Goal: Navigation & Orientation: Find specific page/section

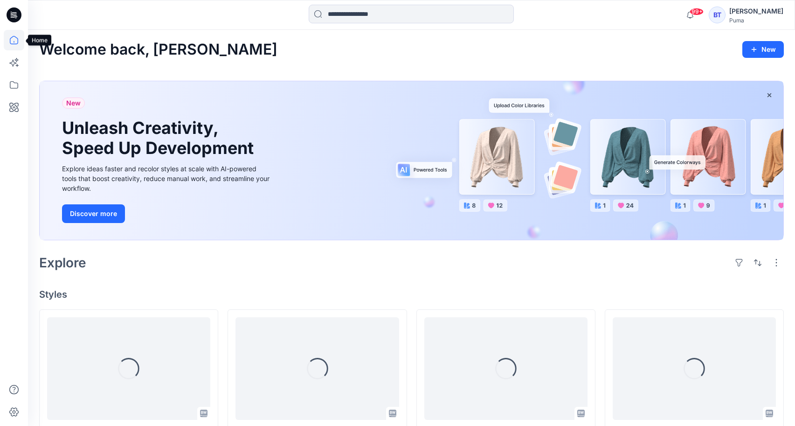
click at [20, 36] on icon at bounding box center [14, 40] width 21 height 21
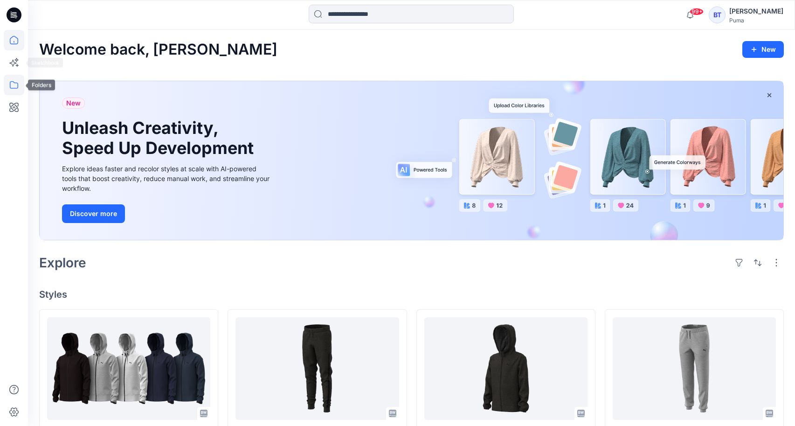
click at [14, 85] on icon at bounding box center [14, 85] width 21 height 21
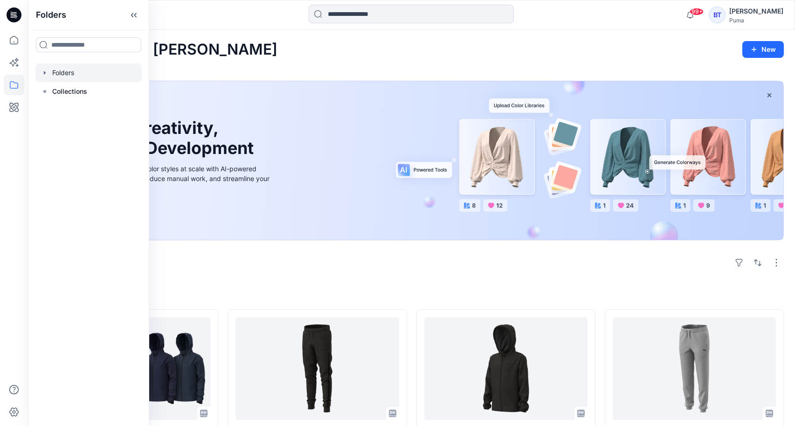
click at [76, 75] on div at bounding box center [88, 72] width 106 height 19
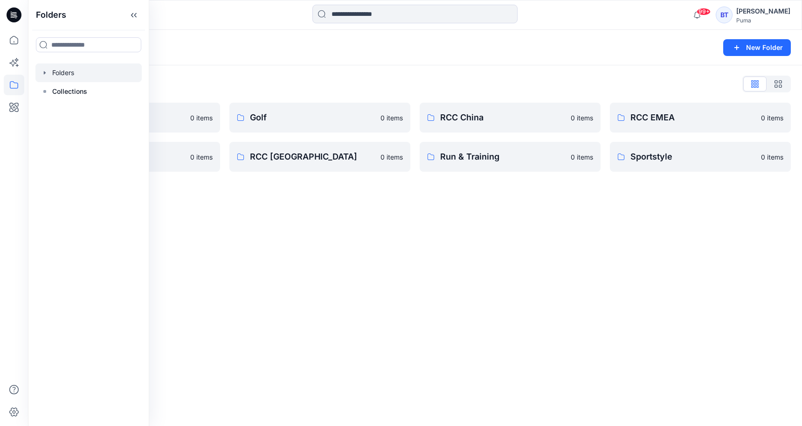
click at [312, 241] on div "Folders New Folder Folders List Basic Blocks 0 items RCC India 0 items Golf 0 i…" at bounding box center [415, 228] width 774 height 396
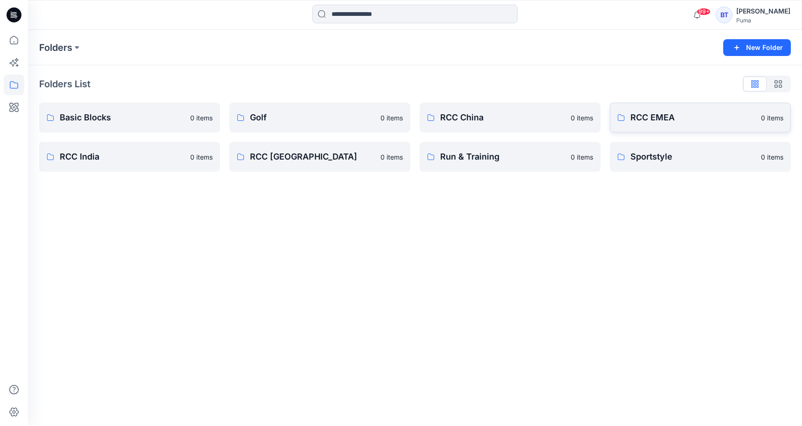
click at [677, 120] on p "RCC EMEA" at bounding box center [693, 117] width 125 height 13
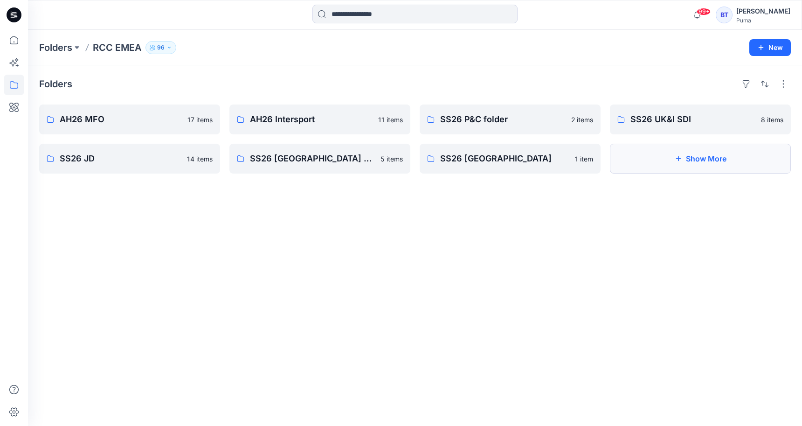
click at [641, 159] on button "Show More" at bounding box center [700, 159] width 181 height 30
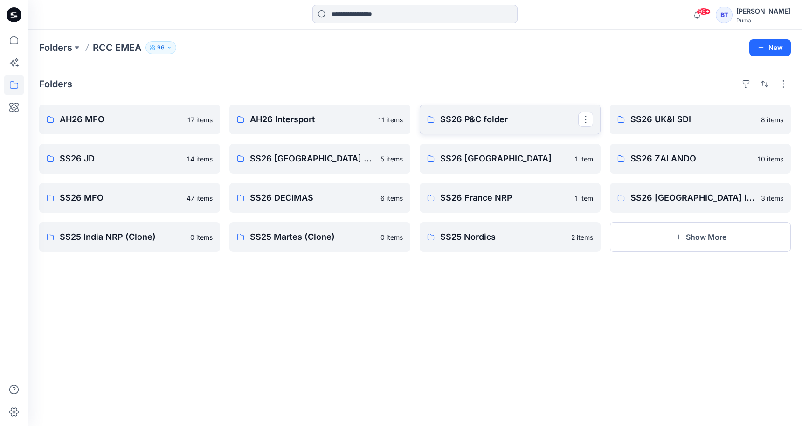
click at [478, 118] on p "SS26 P&C folder" at bounding box center [509, 119] width 138 height 13
click at [685, 237] on button "Show More" at bounding box center [700, 237] width 181 height 30
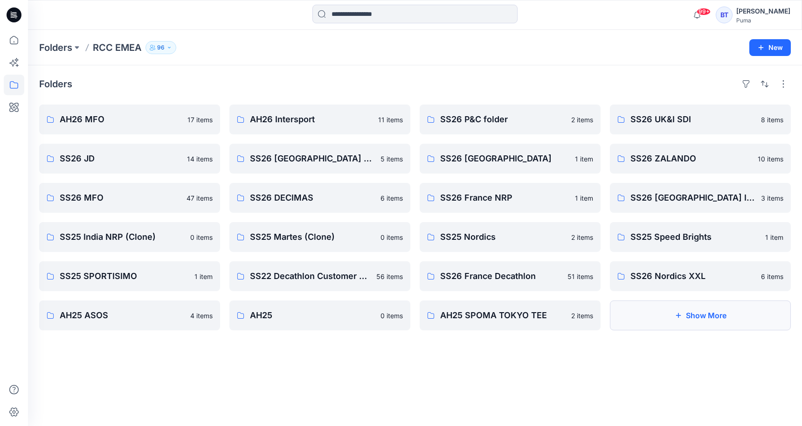
click at [647, 314] on button "Show More" at bounding box center [700, 315] width 181 height 30
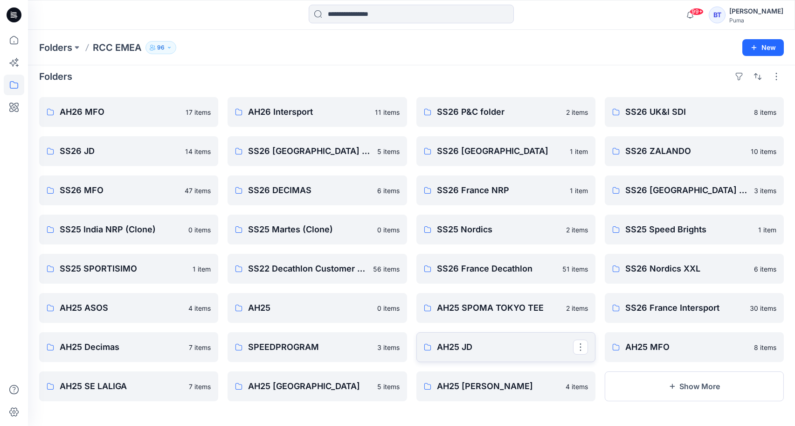
scroll to position [9, 0]
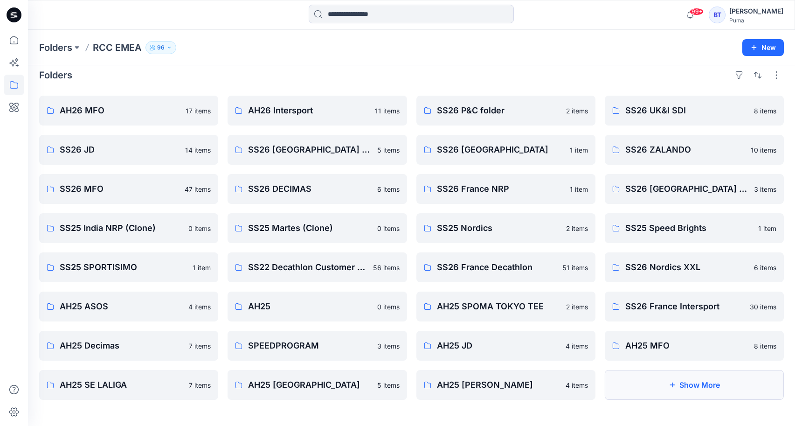
click at [678, 381] on button "Show More" at bounding box center [694, 385] width 179 height 30
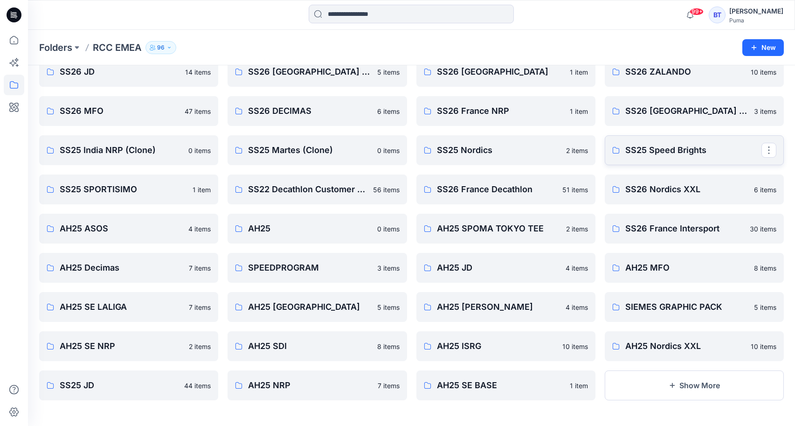
scroll to position [87, 0]
click at [642, 375] on button "Show More" at bounding box center [694, 385] width 179 height 30
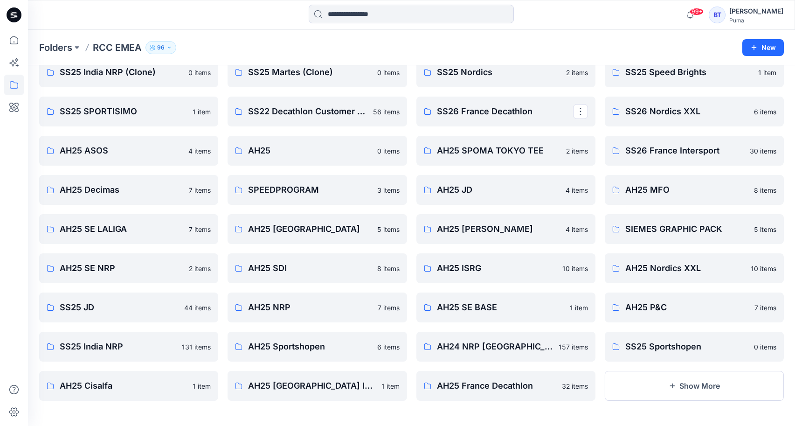
scroll to position [166, 0]
click at [646, 383] on button "Show More" at bounding box center [694, 385] width 179 height 30
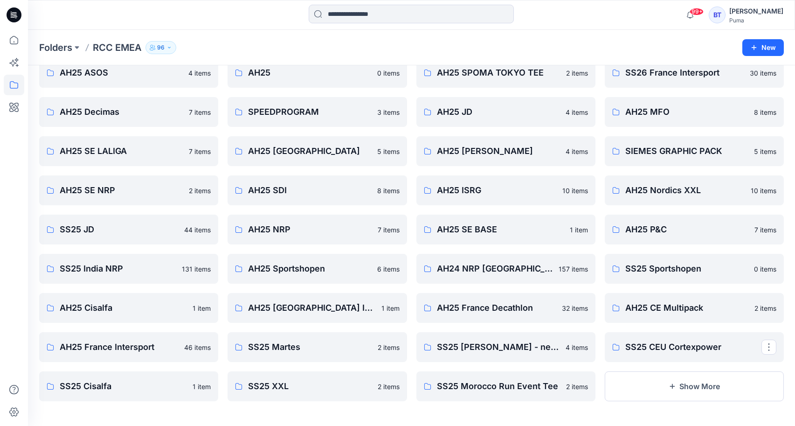
scroll to position [244, 0]
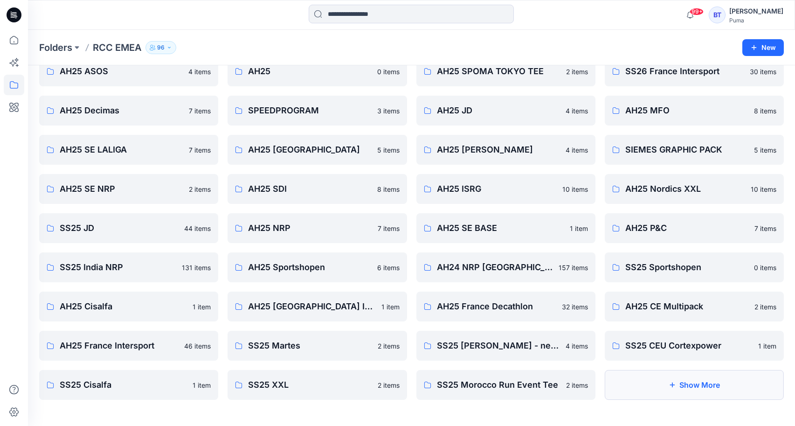
click at [637, 385] on button "Show More" at bounding box center [694, 385] width 179 height 30
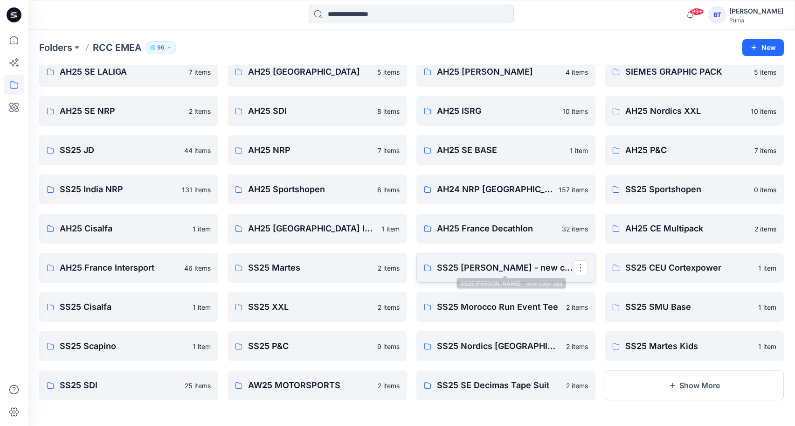
scroll to position [322, 0]
click at [613, 384] on button "Show More" at bounding box center [694, 385] width 179 height 30
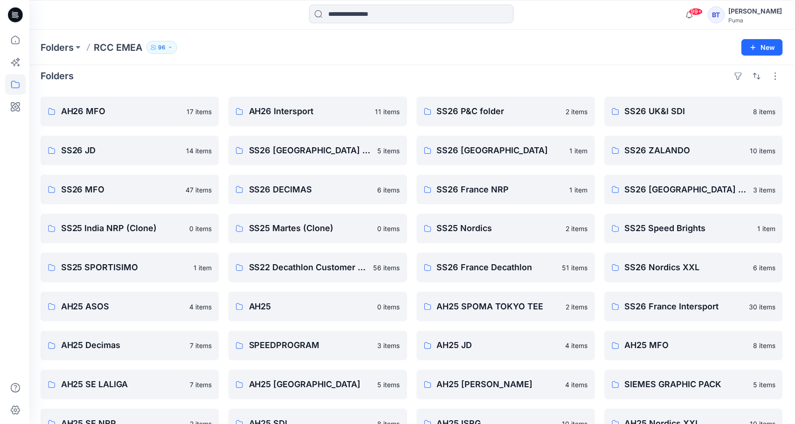
scroll to position [0, 0]
